Goal: Information Seeking & Learning: Find specific fact

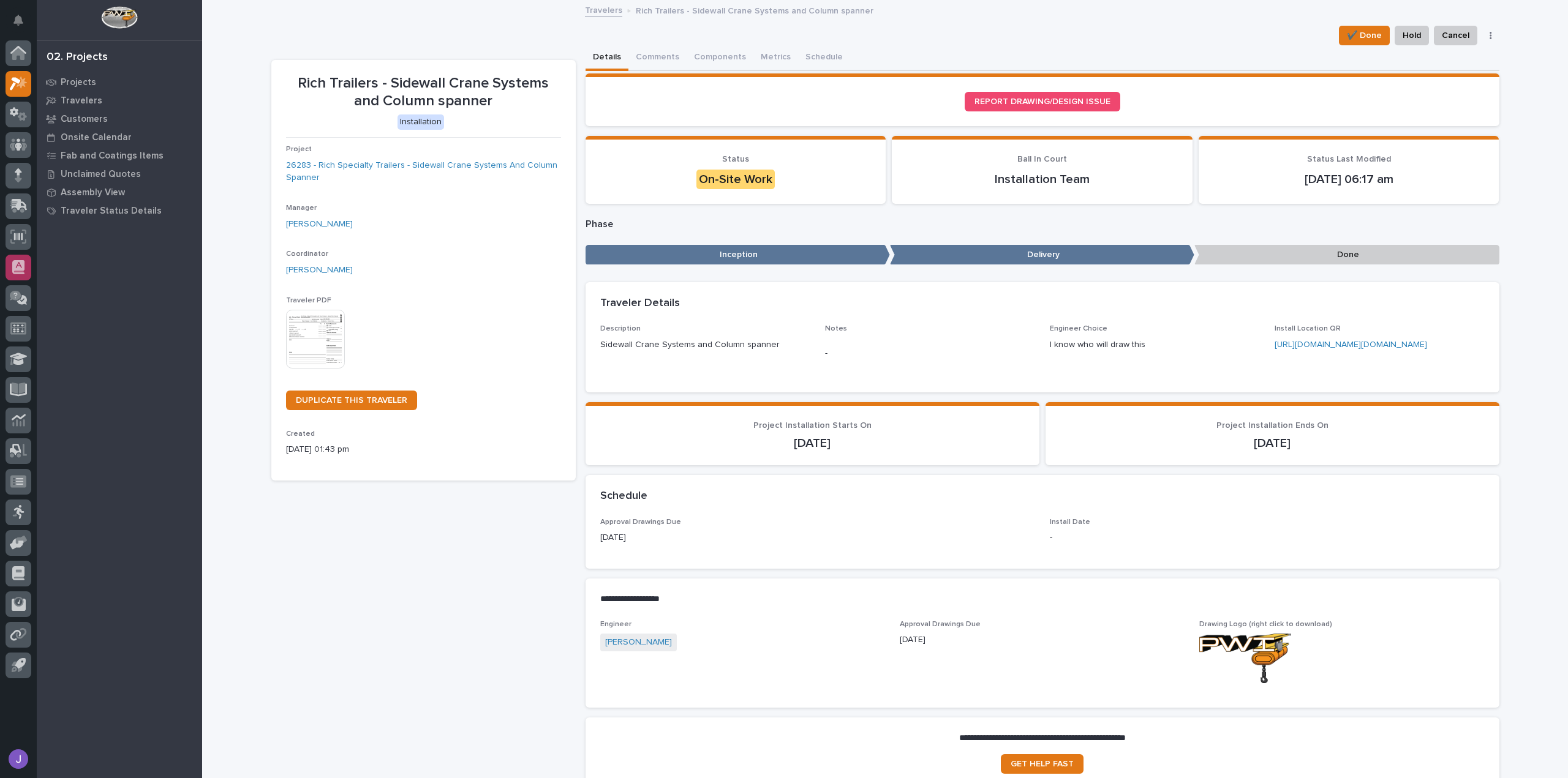
click at [17, 266] on icon at bounding box center [18, 266] width 12 height 14
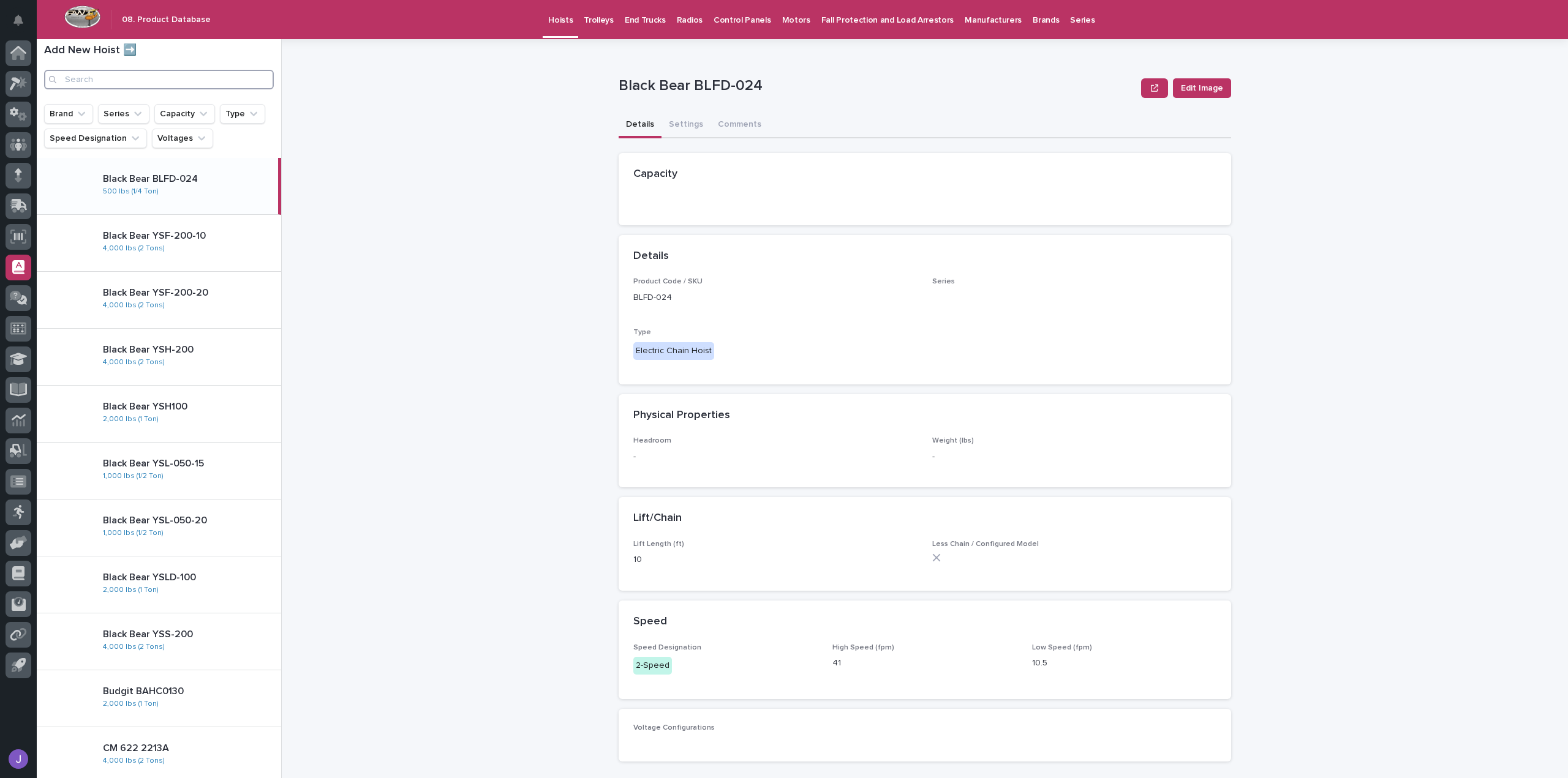
click at [104, 75] on input "Search" at bounding box center [158, 79] width 229 height 20
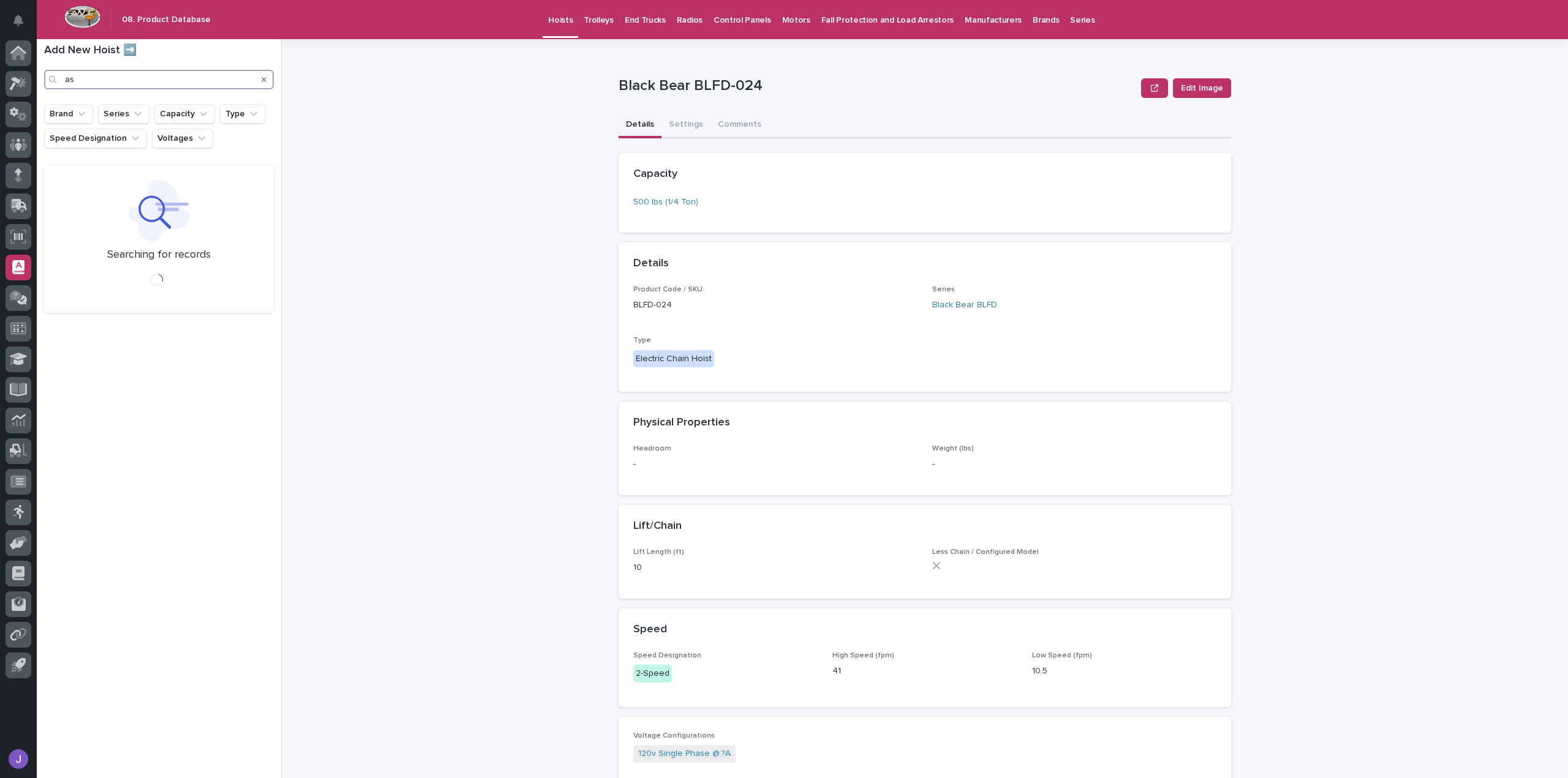
type input "a"
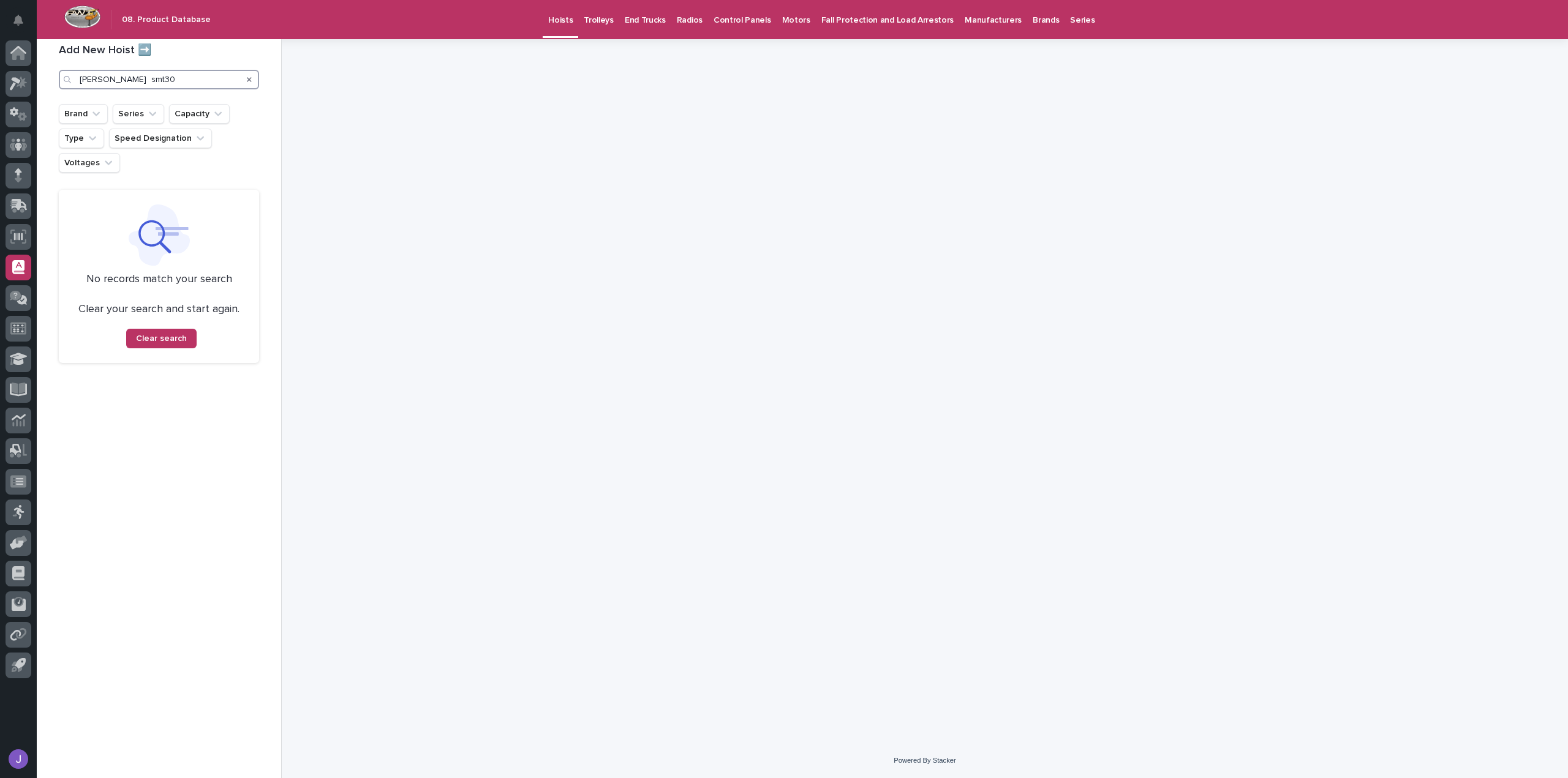
click at [158, 80] on input "starke smt30" at bounding box center [158, 79] width 200 height 20
click at [103, 79] on input "starke smt30" at bounding box center [158, 79] width 200 height 20
click at [104, 81] on input "starke smt30" at bounding box center [158, 79] width 200 height 20
click at [104, 80] on input "starke smt30" at bounding box center [158, 79] width 200 height 20
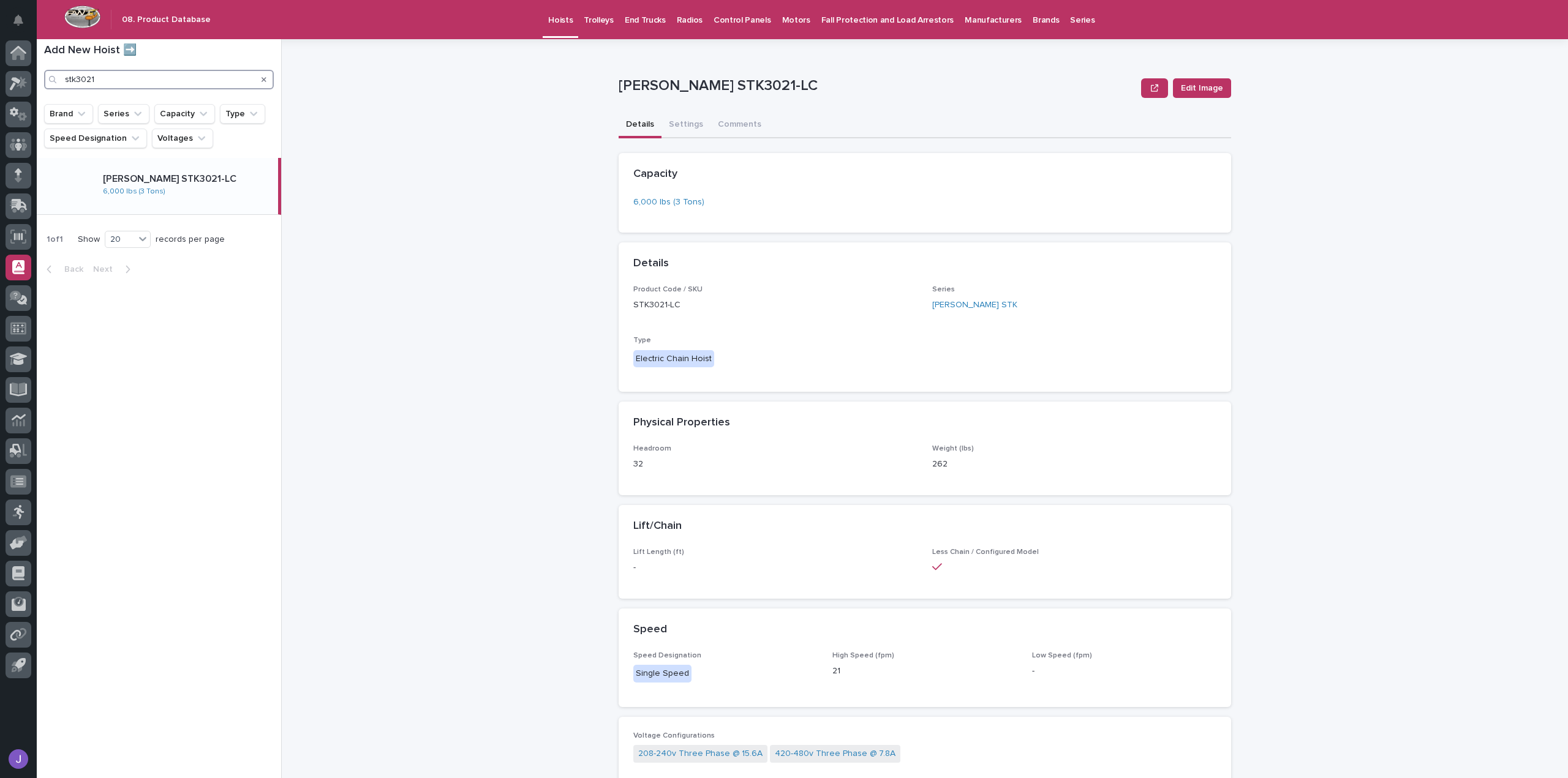
type input "stk3021"
click at [148, 174] on p "Starke STK3021-LC" at bounding box center [187, 179] width 170 height 11
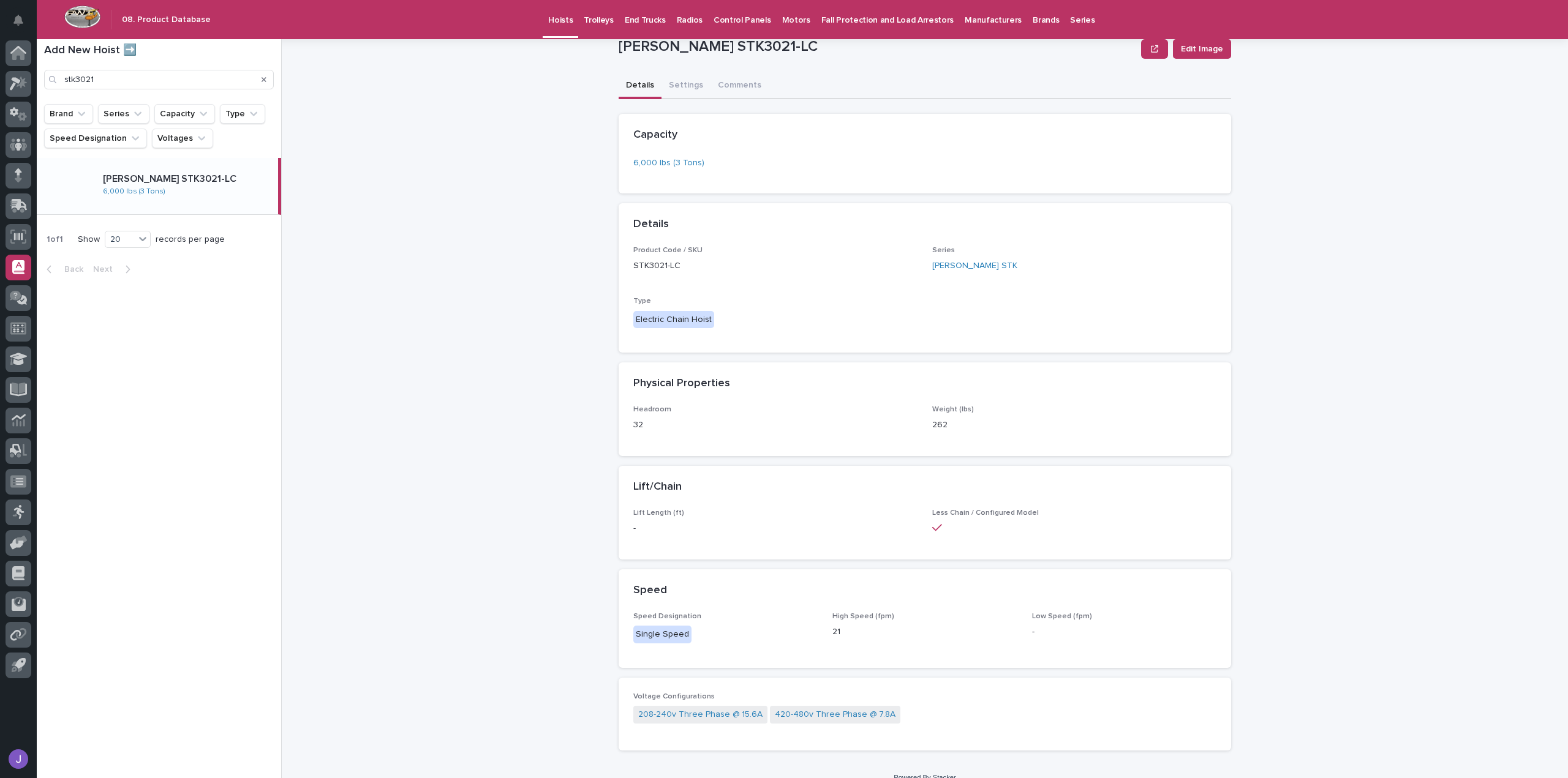
scroll to position [56, 0]
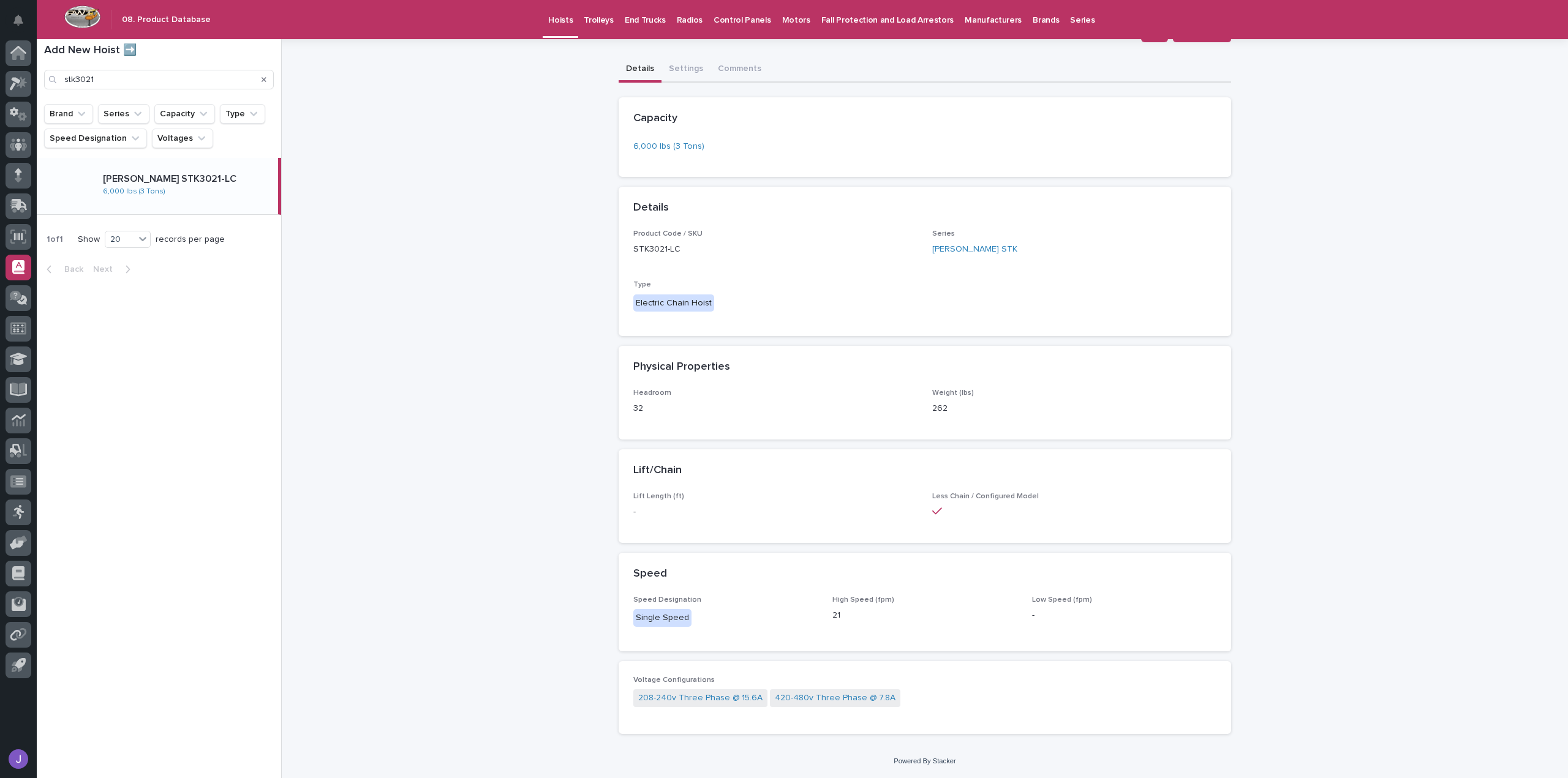
click at [264, 80] on icon "Search" at bounding box center [264, 79] width 5 height 5
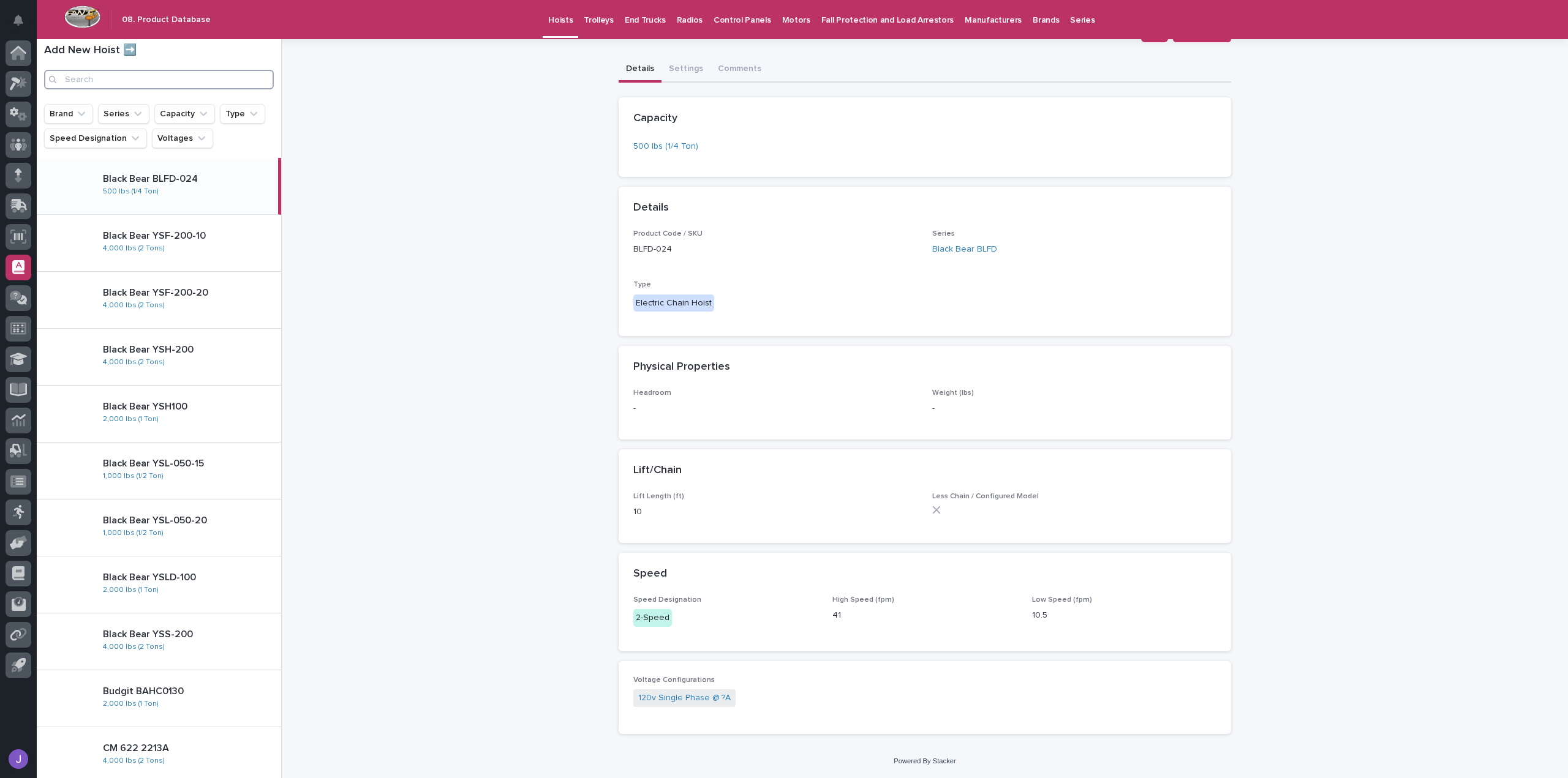
click at [252, 77] on input "Search" at bounding box center [158, 79] width 229 height 20
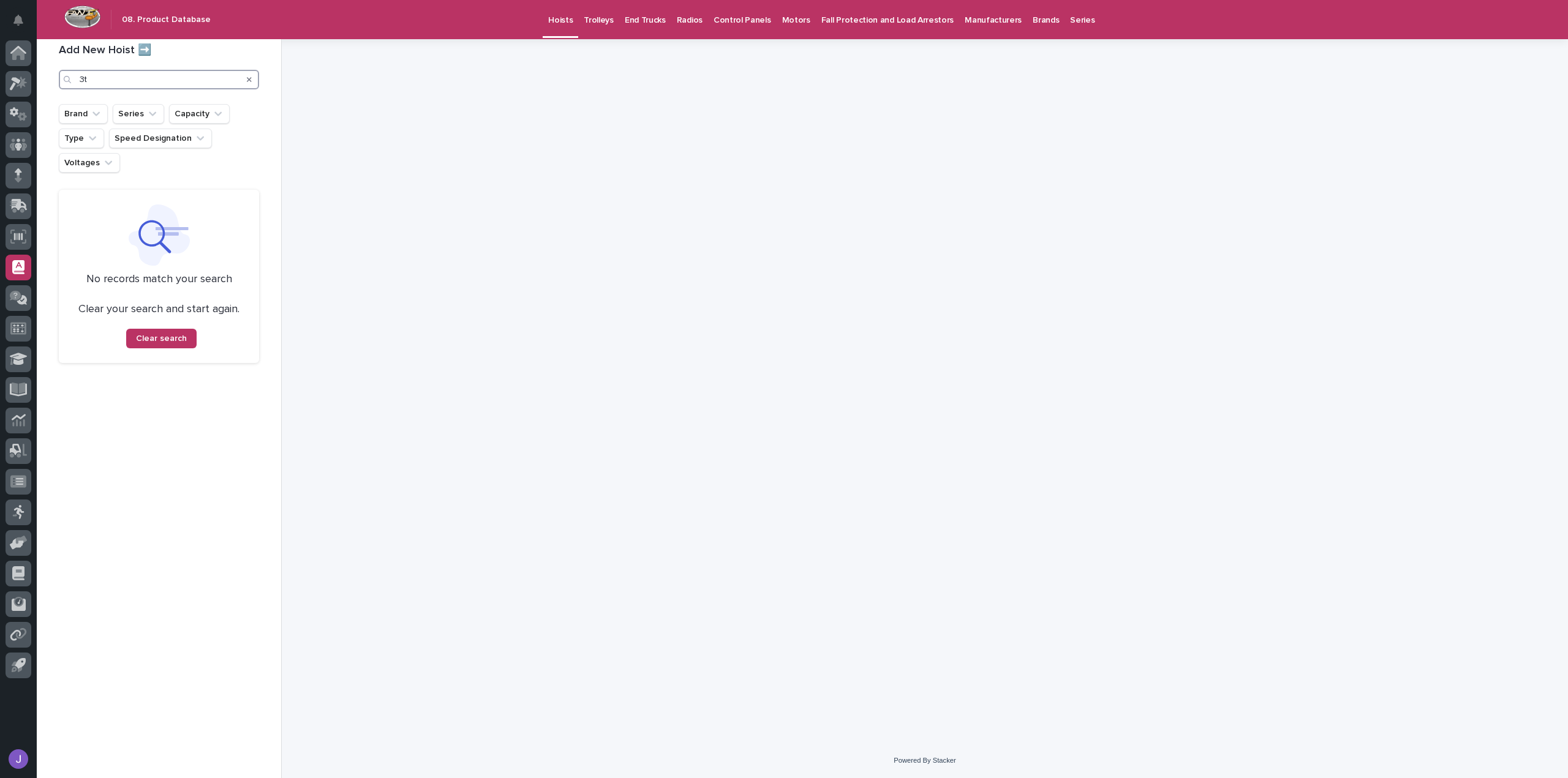
type input "3"
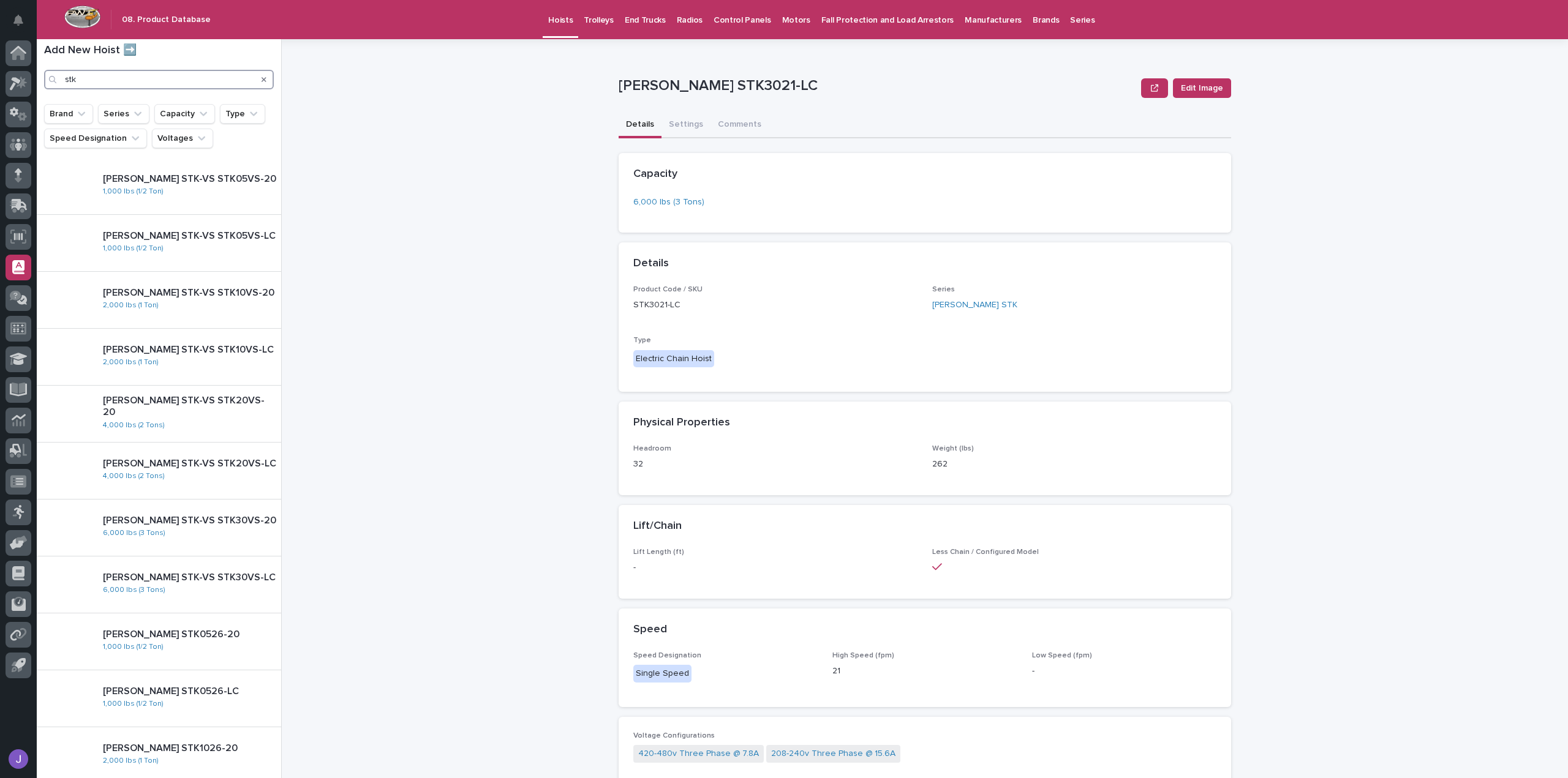
click at [147, 85] on input "stk" at bounding box center [158, 79] width 229 height 20
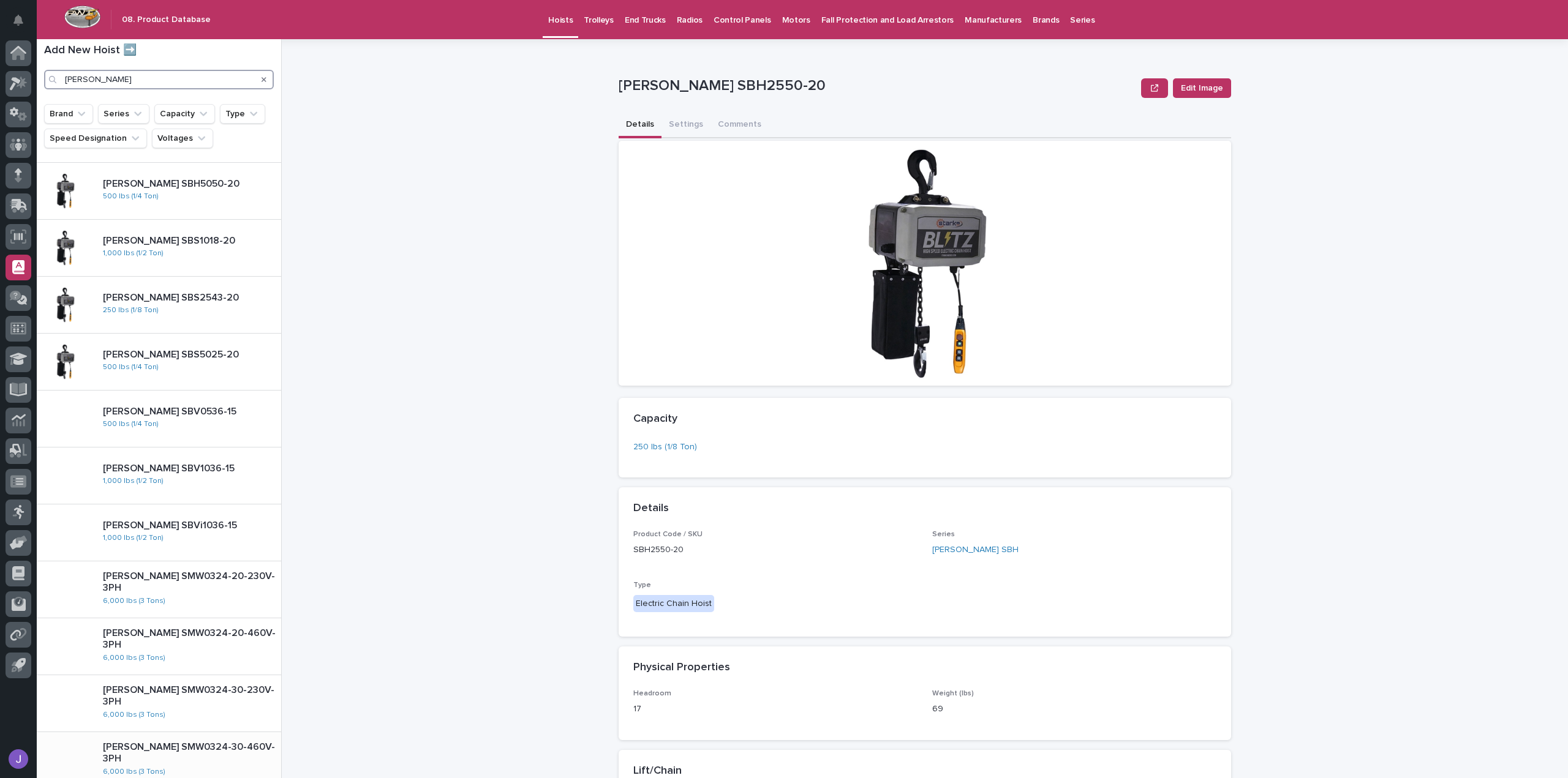
scroll to position [34, 0]
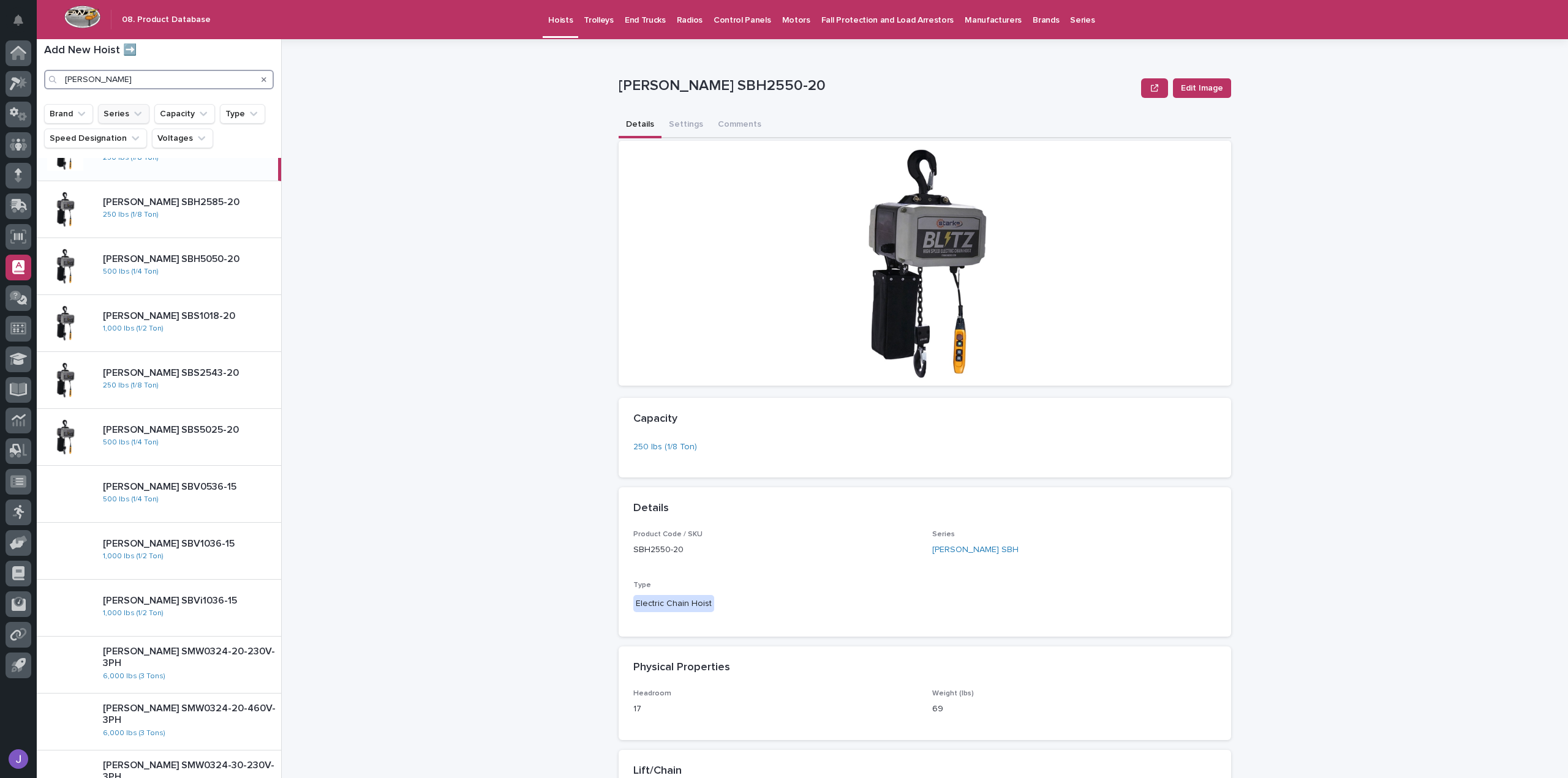
type input "starke"
click at [114, 117] on button "Series" at bounding box center [123, 114] width 51 height 20
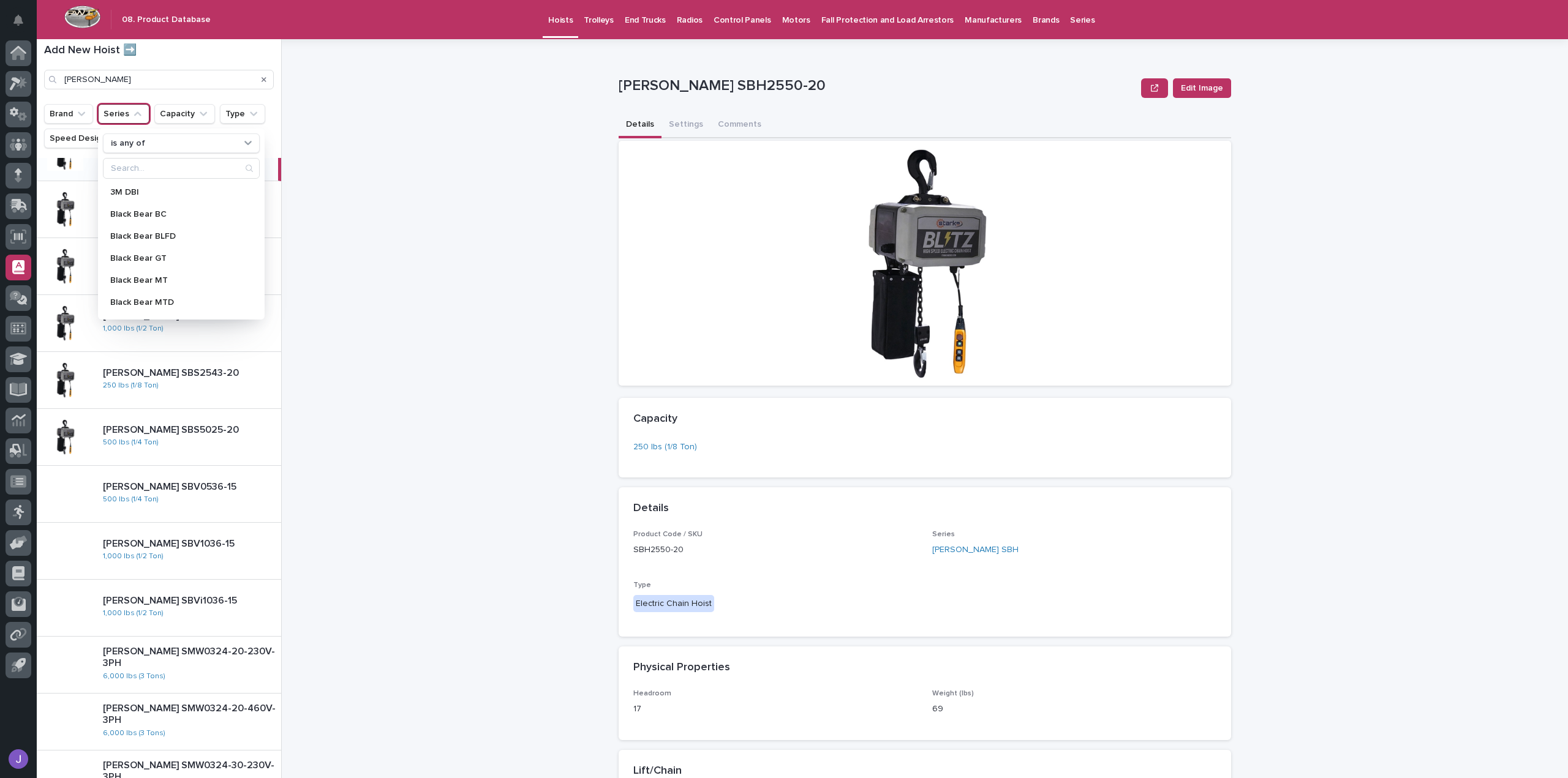
click at [124, 117] on button "Series" at bounding box center [123, 114] width 51 height 20
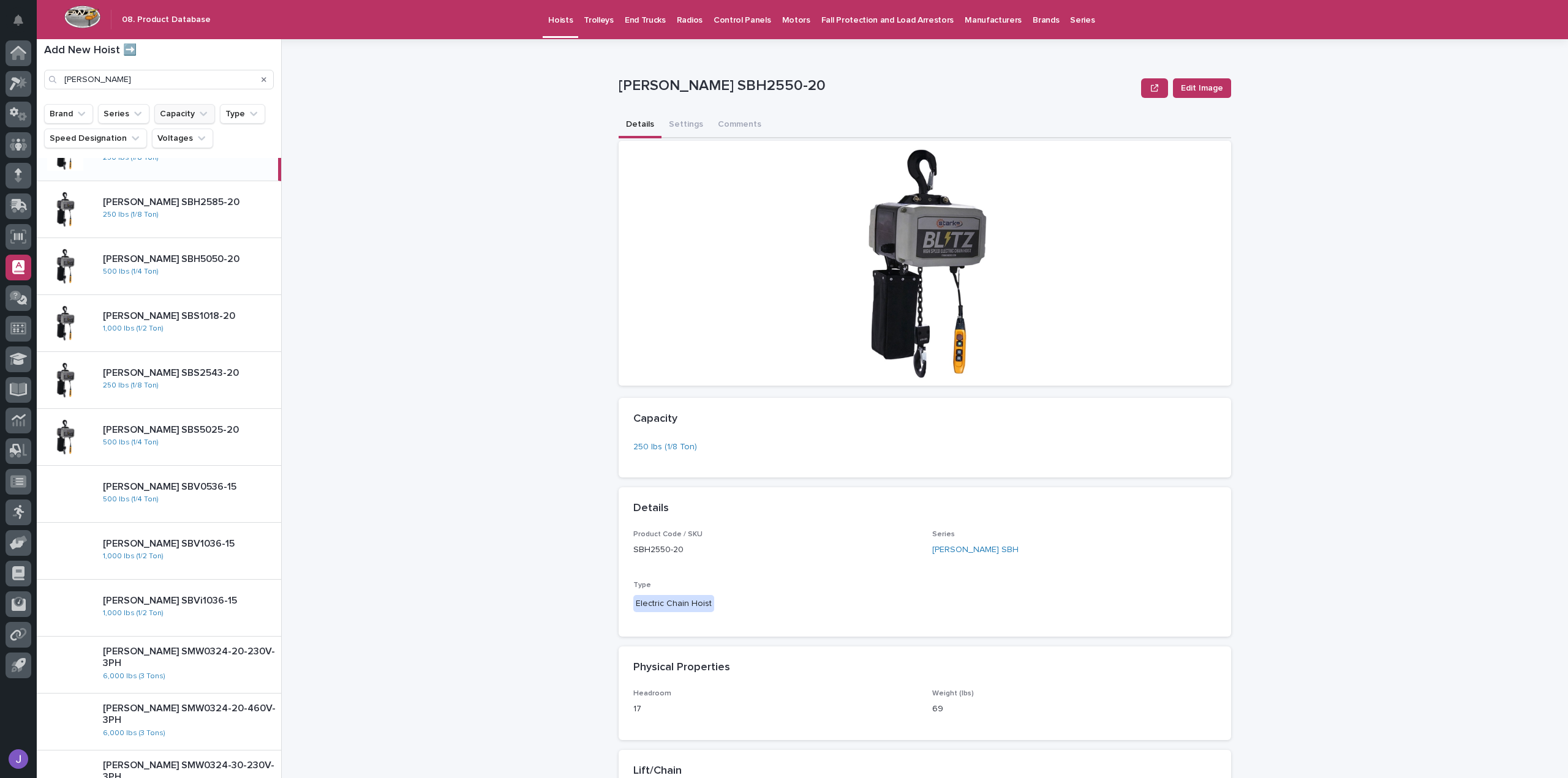
click at [170, 116] on button "Capacity" at bounding box center [184, 114] width 61 height 20
click at [198, 198] on div "6,000 lbs (3 Tons)" at bounding box center [236, 194] width 157 height 20
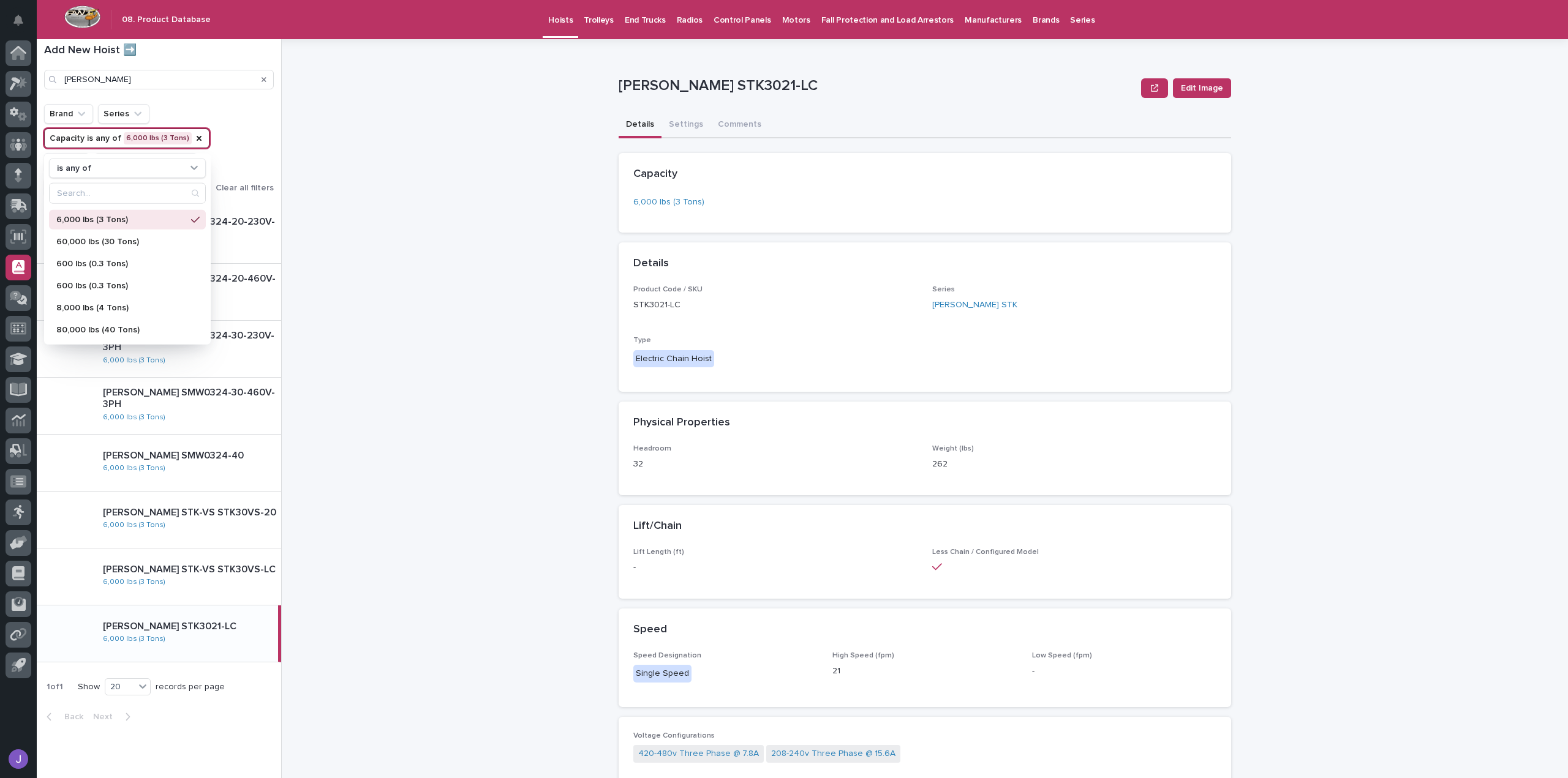
click at [247, 153] on div "Brand Series Capacity is any of 6,000 lbs (3 Tons) is any of 1,000 lbs (1/2 Ton…" at bounding box center [158, 151] width 229 height 93
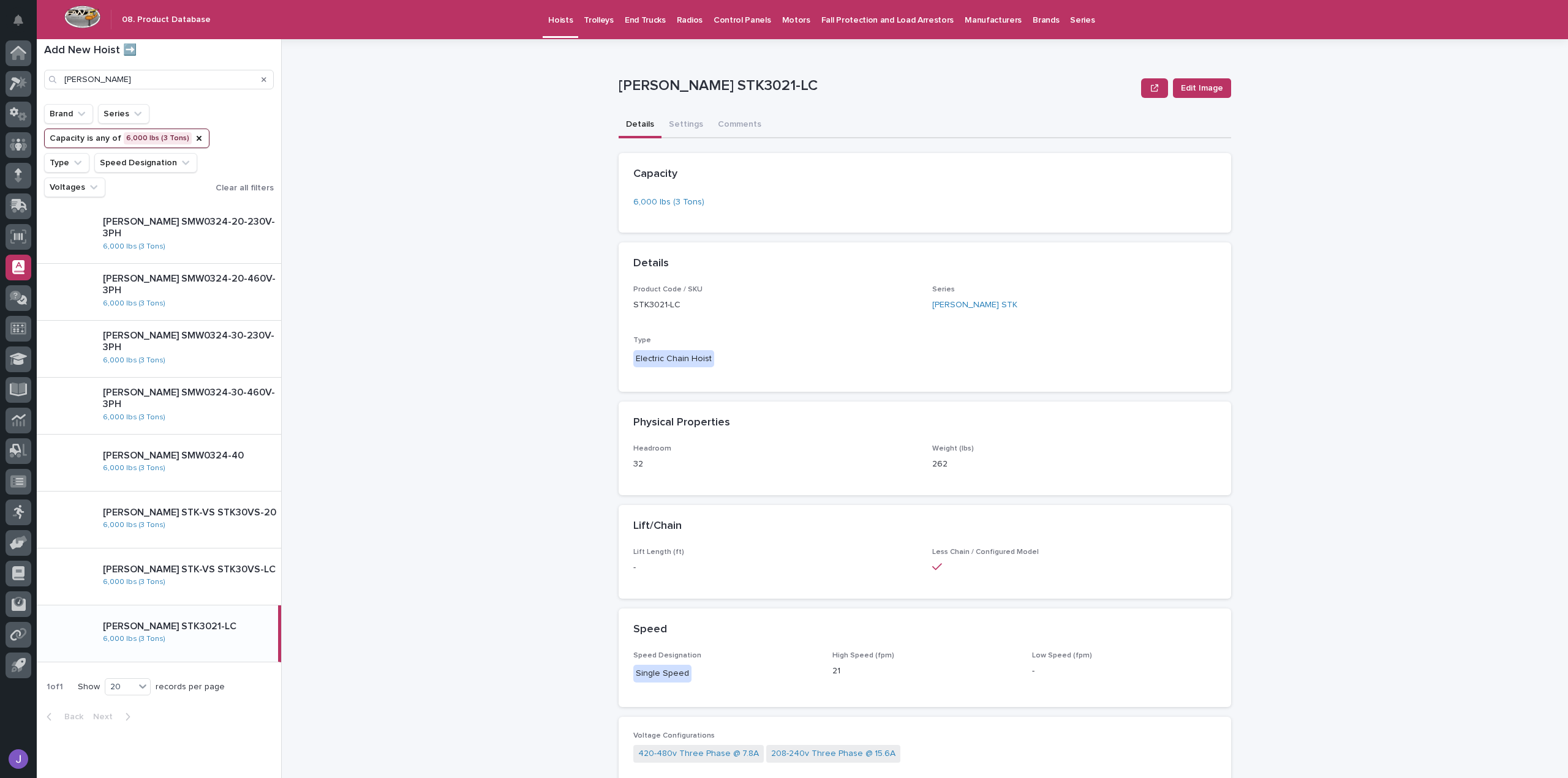
click at [168, 630] on p "Starke STK3021-LC" at bounding box center [187, 626] width 170 height 11
click at [85, 632] on div at bounding box center [64, 634] width 56 height 56
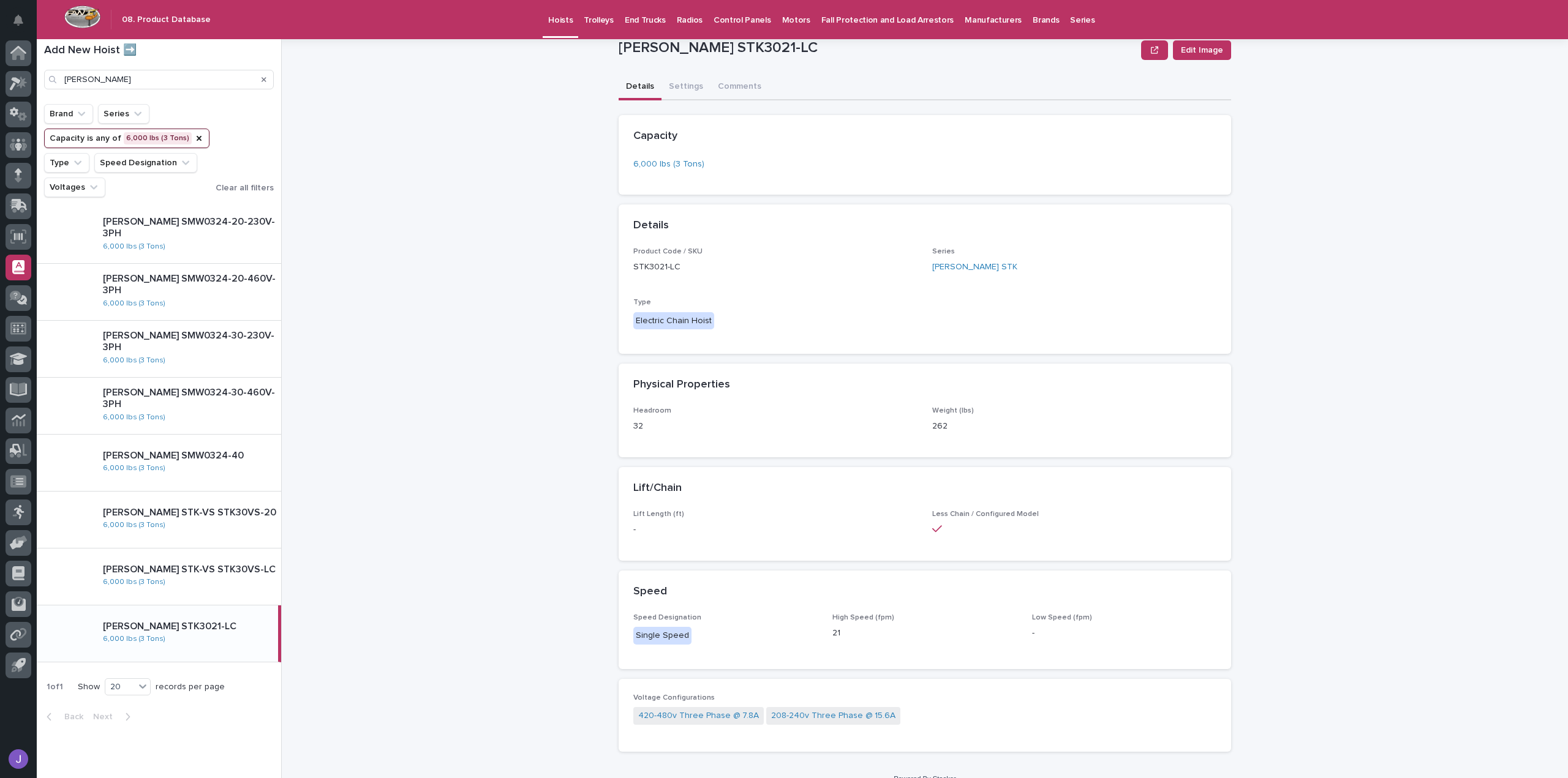
scroll to position [56, 0]
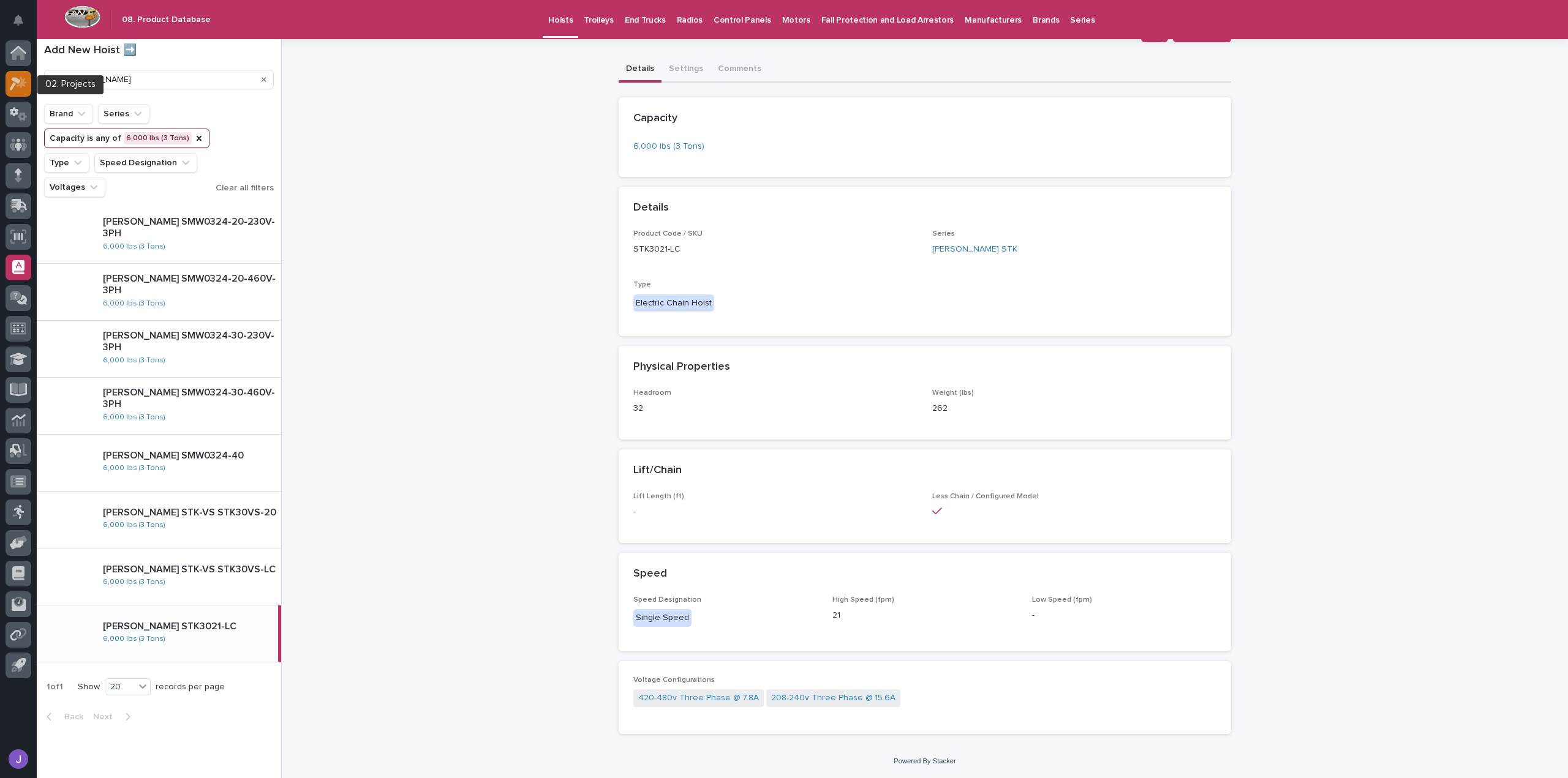
click at [24, 89] on icon at bounding box center [19, 83] width 18 height 14
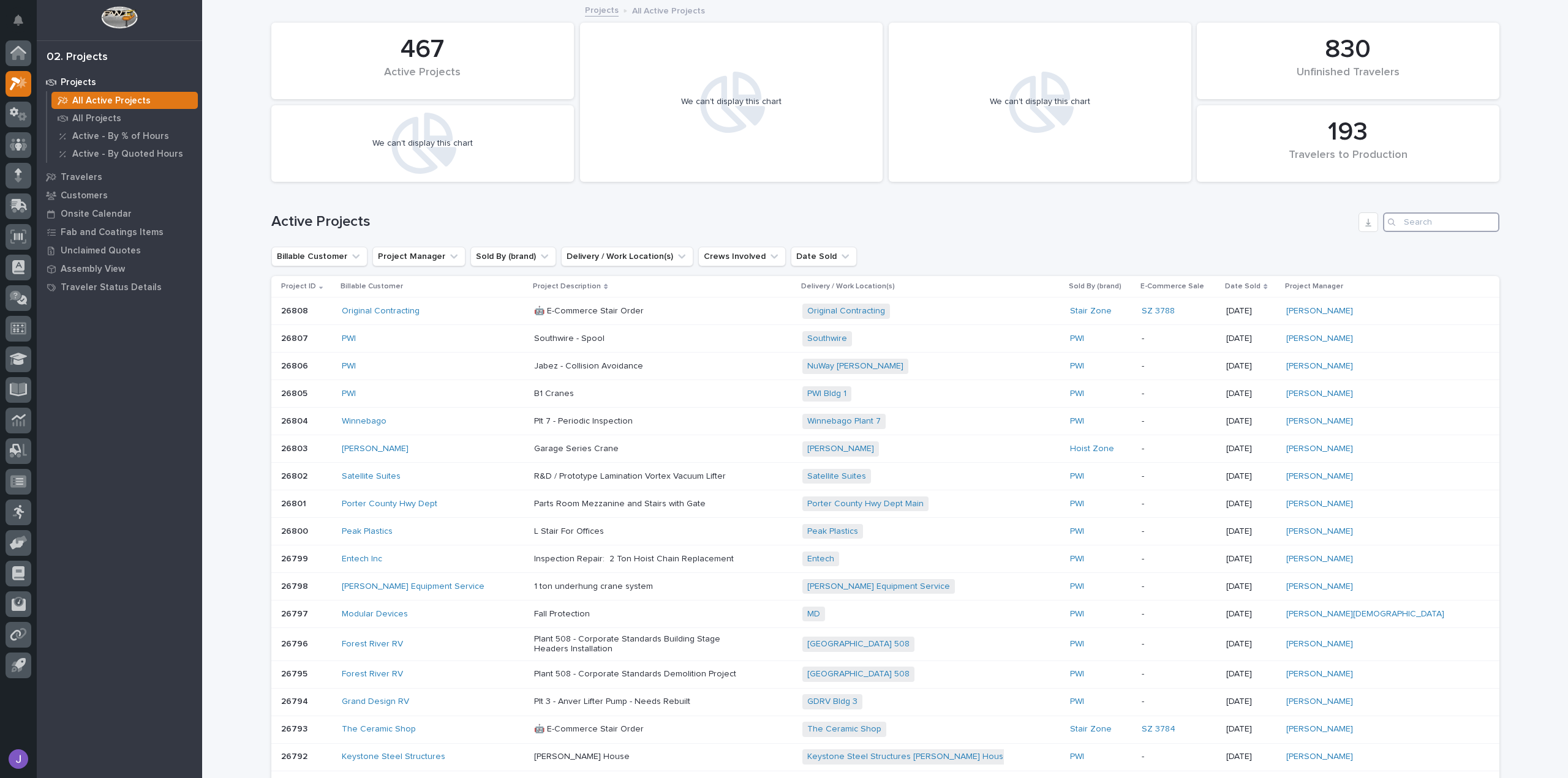
click at [1409, 217] on input "Search" at bounding box center [1440, 222] width 116 height 20
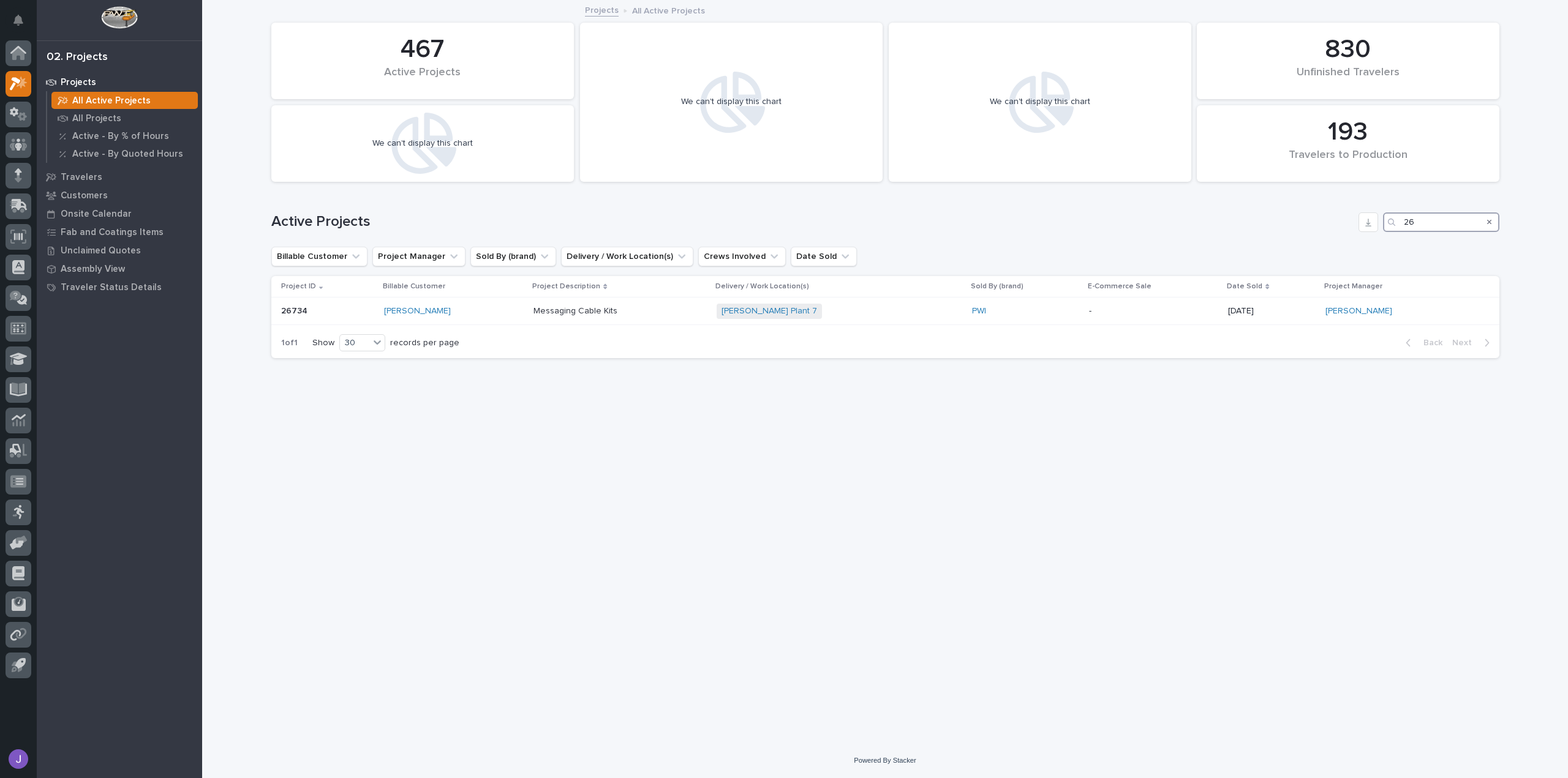
type input "2"
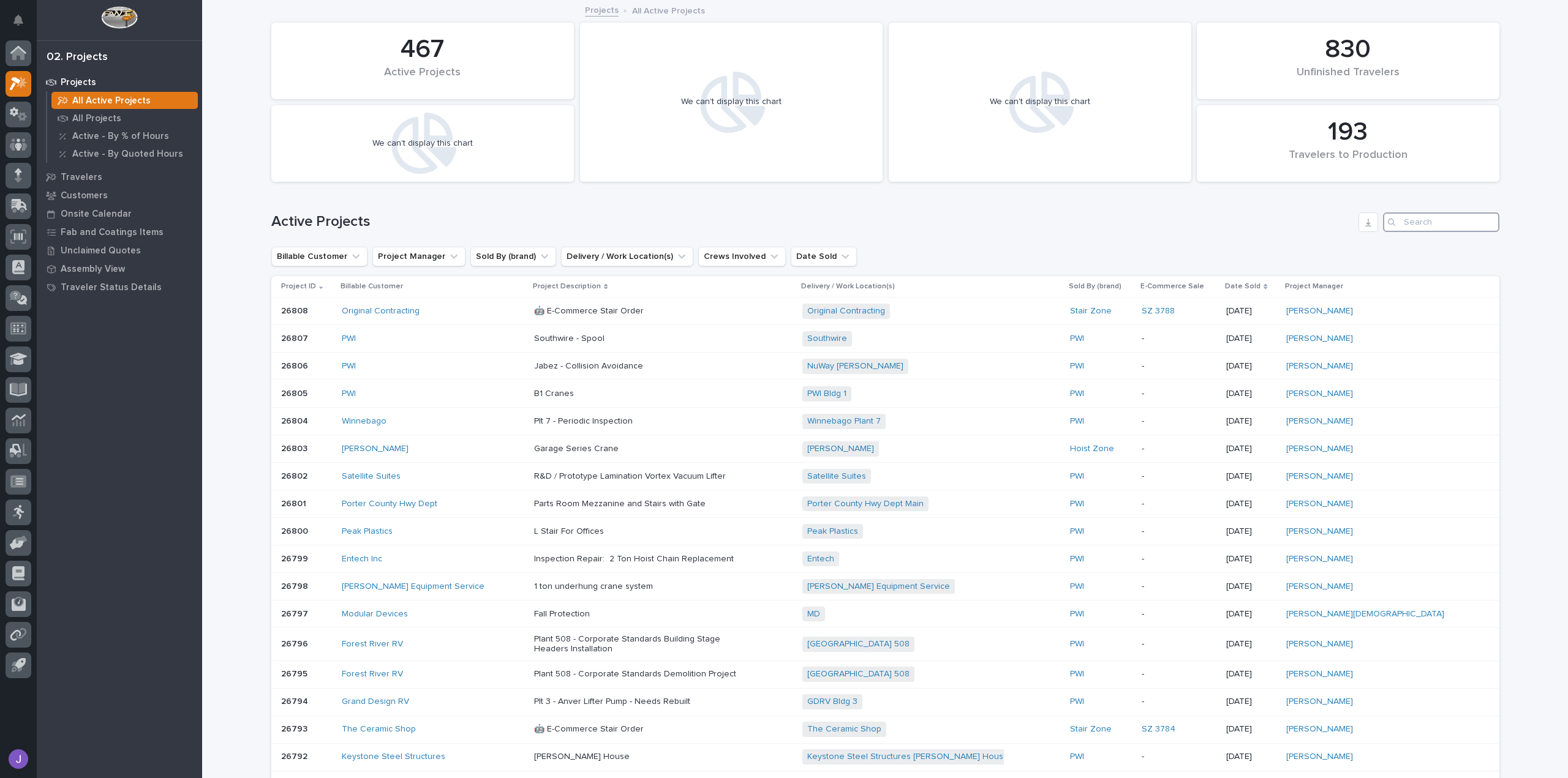
click at [1451, 220] on input "Search" at bounding box center [1440, 222] width 116 height 20
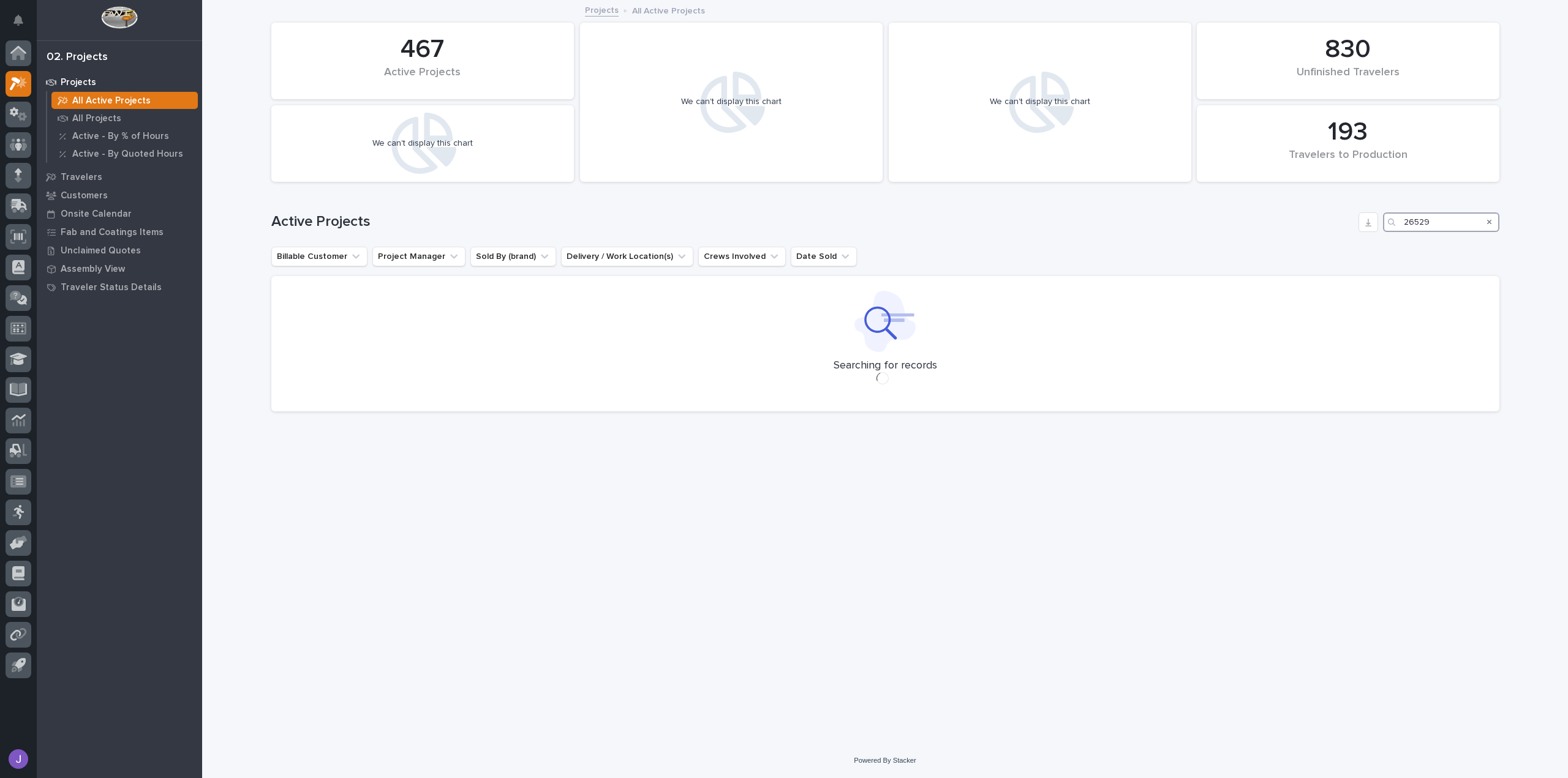
type input "26529"
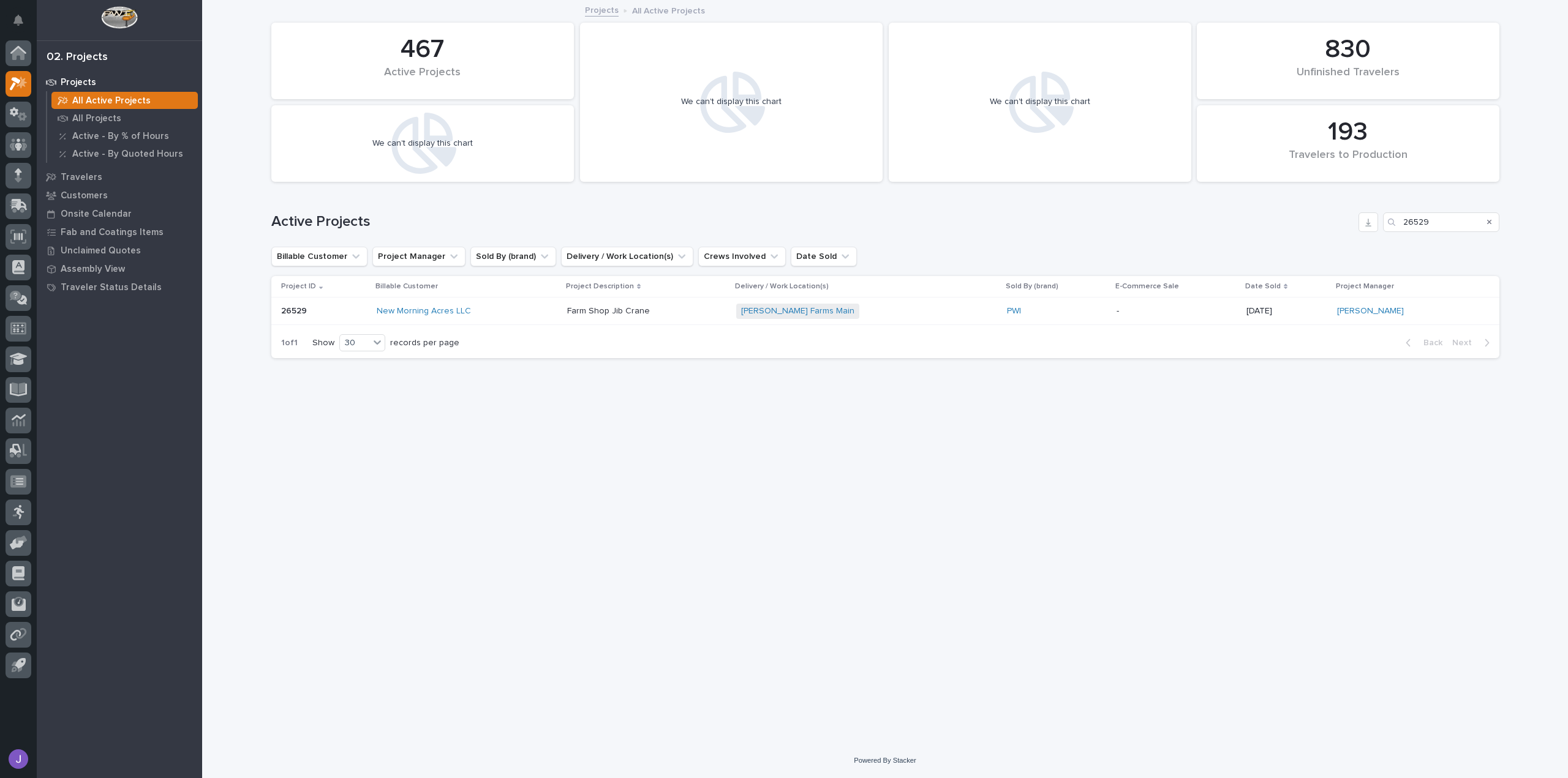
click at [470, 318] on div "New Morning Acres LLC" at bounding box center [467, 311] width 181 height 20
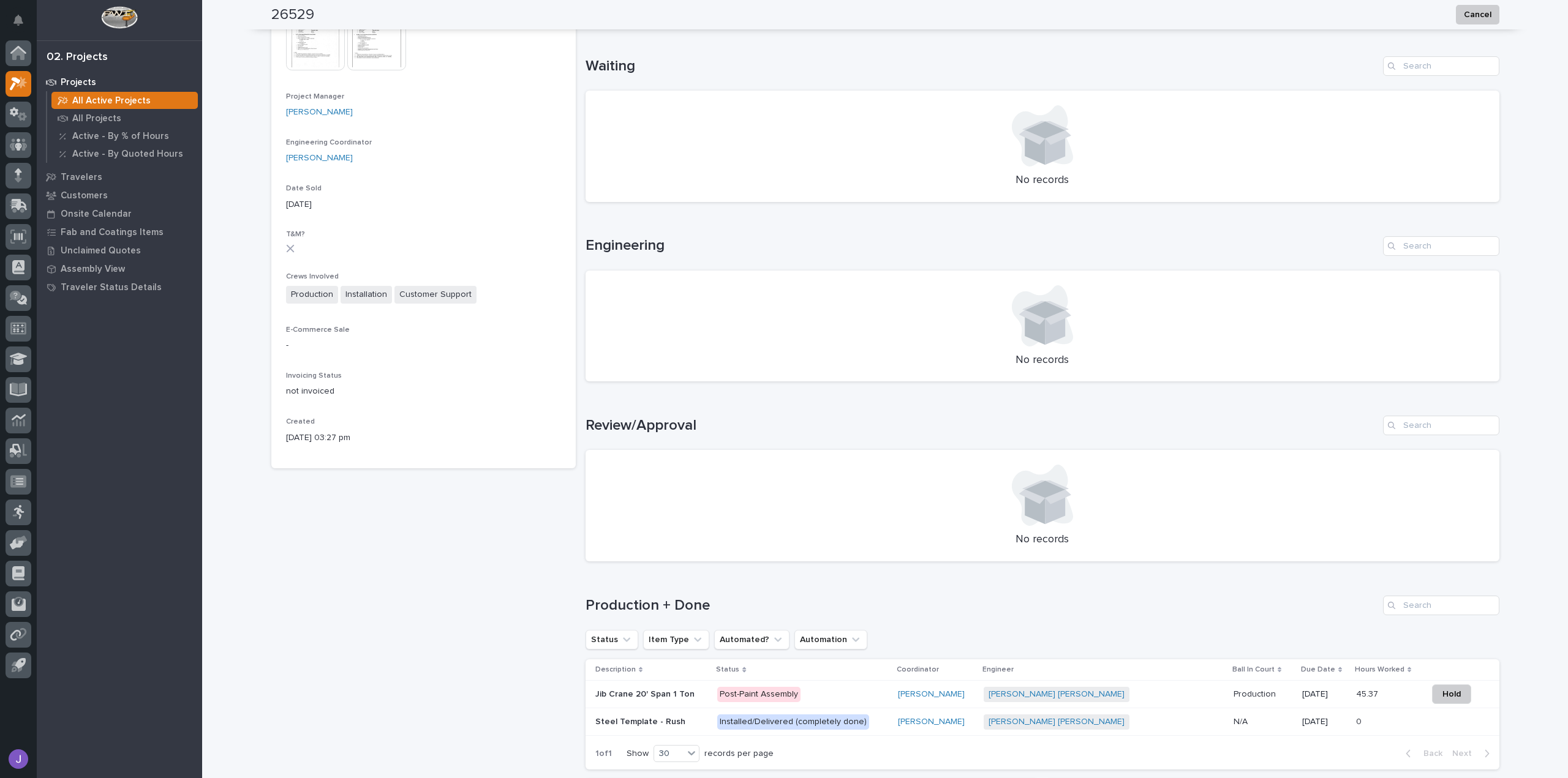
scroll to position [440, 0]
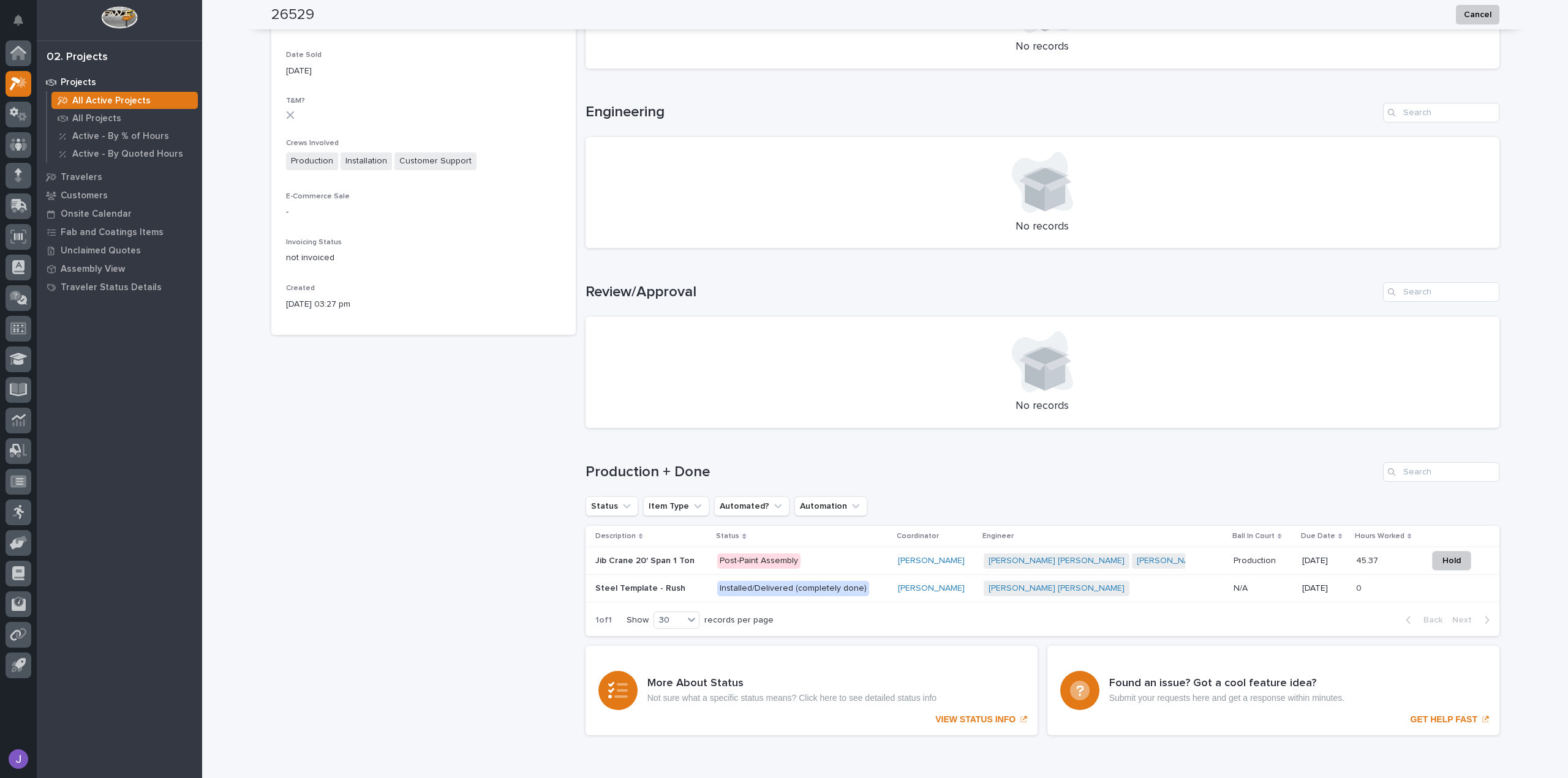
click at [828, 559] on p "Post-Paint Assembly" at bounding box center [802, 561] width 170 height 15
